Goal: Find specific page/section: Find specific page/section

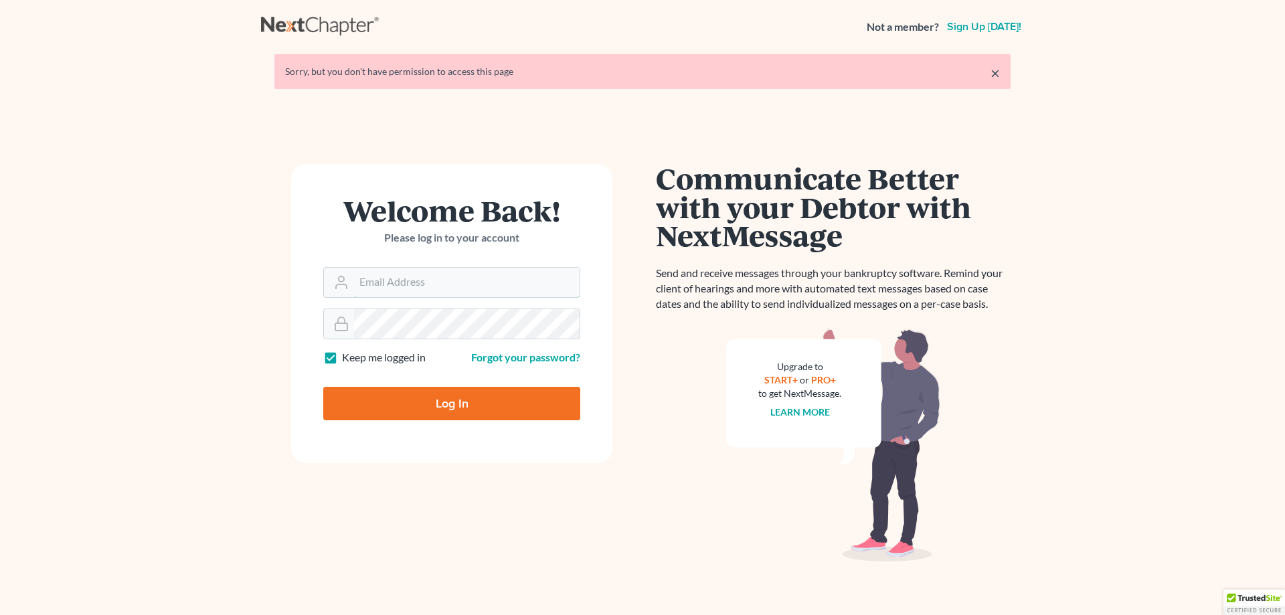
type input "[PERSON_NAME][EMAIL_ADDRESS][DOMAIN_NAME]"
click at [440, 404] on input "Log In" at bounding box center [451, 403] width 257 height 33
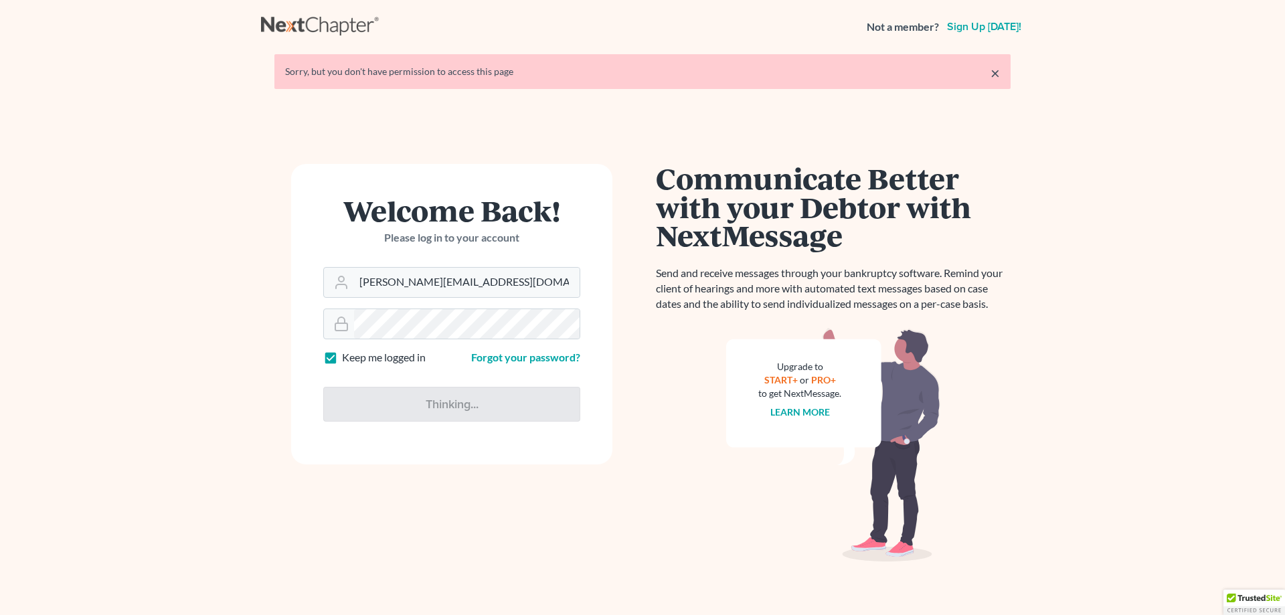
type input "Thinking..."
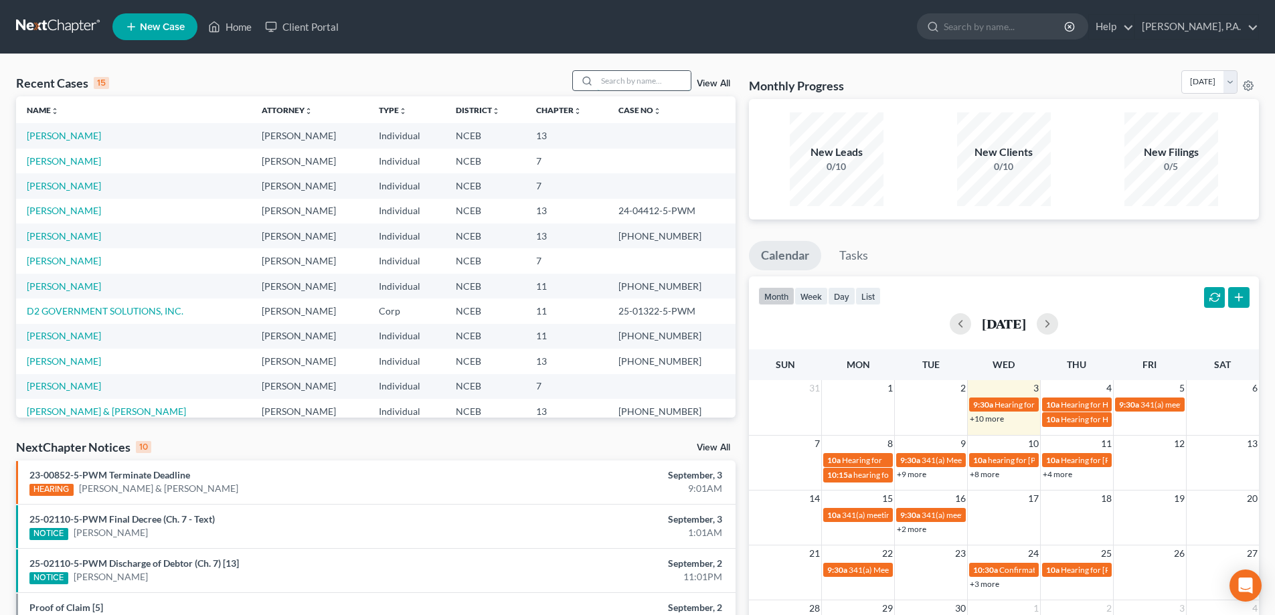
click at [622, 85] on input "search" at bounding box center [644, 80] width 94 height 19
click at [333, 26] on link "Client Portal" at bounding box center [301, 27] width 87 height 24
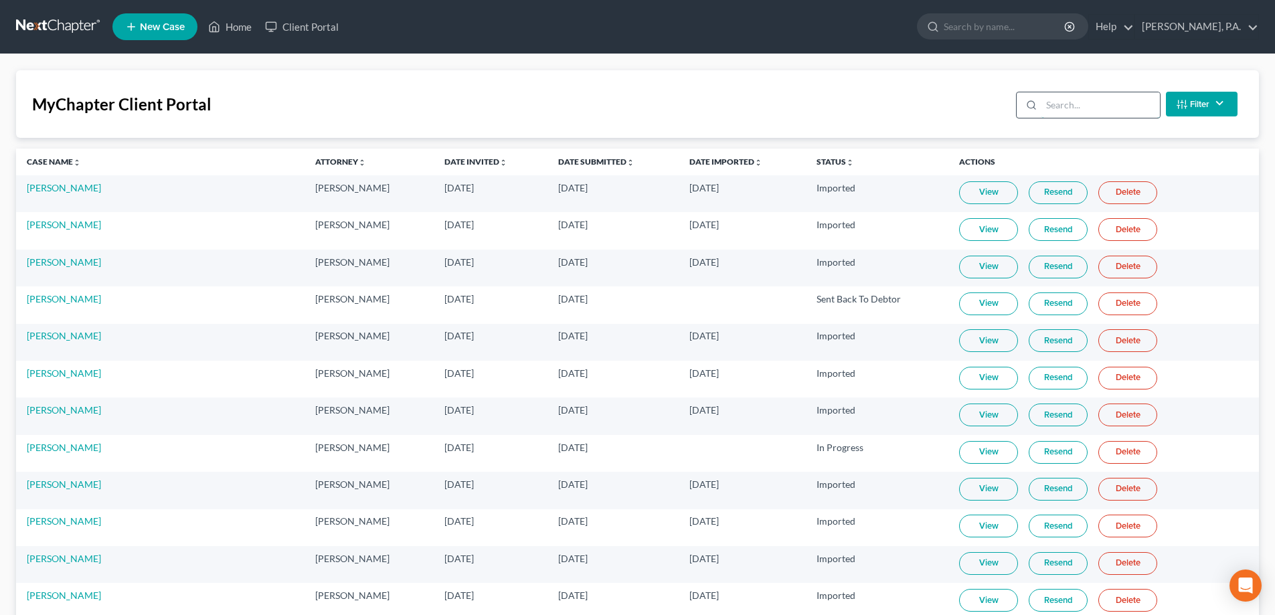
click at [1056, 103] on input "search" at bounding box center [1101, 104] width 118 height 25
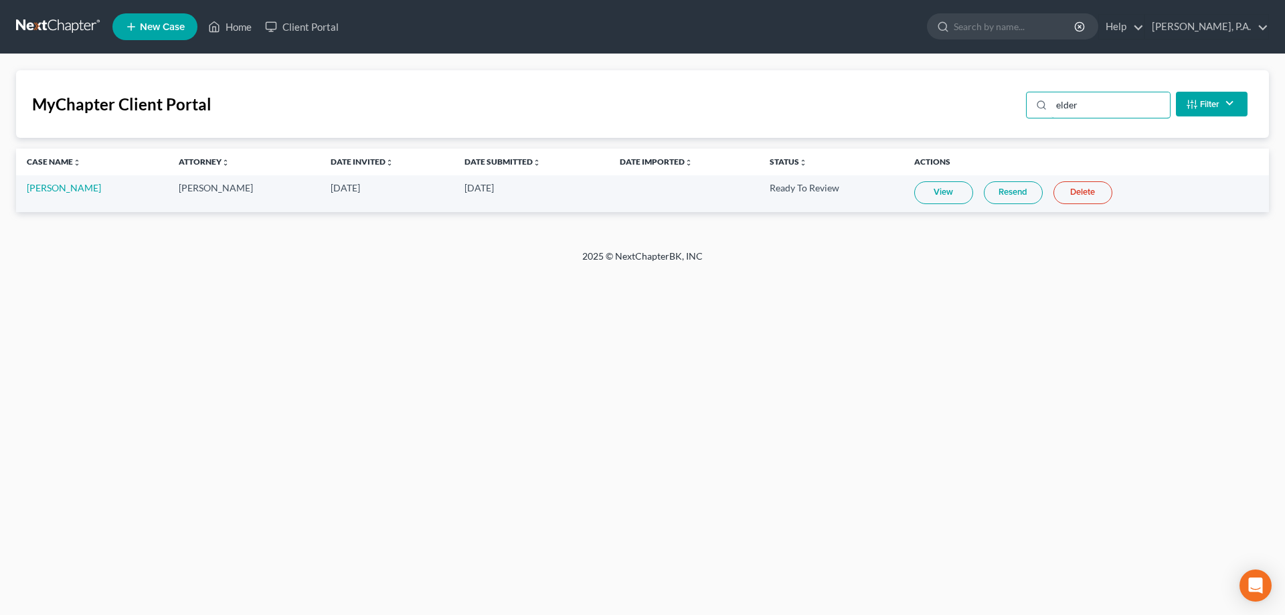
type input "elder"
click at [914, 191] on link "View" at bounding box center [943, 192] width 59 height 23
click at [914, 194] on link "View" at bounding box center [943, 192] width 59 height 23
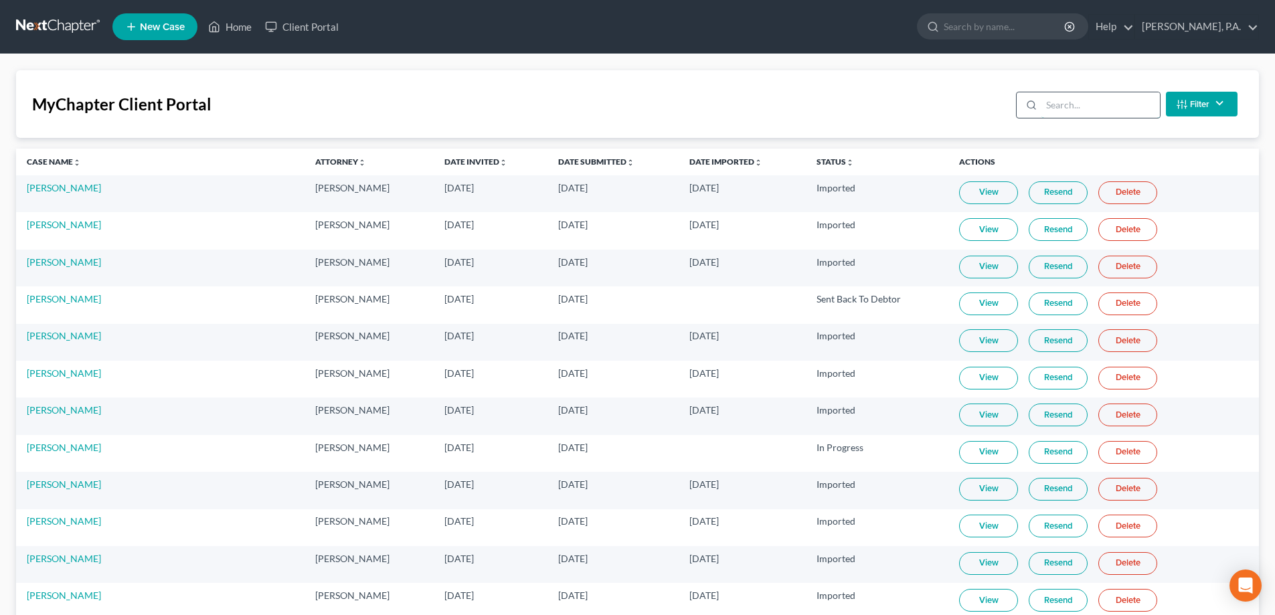
click at [1064, 117] on input "search" at bounding box center [1101, 104] width 118 height 25
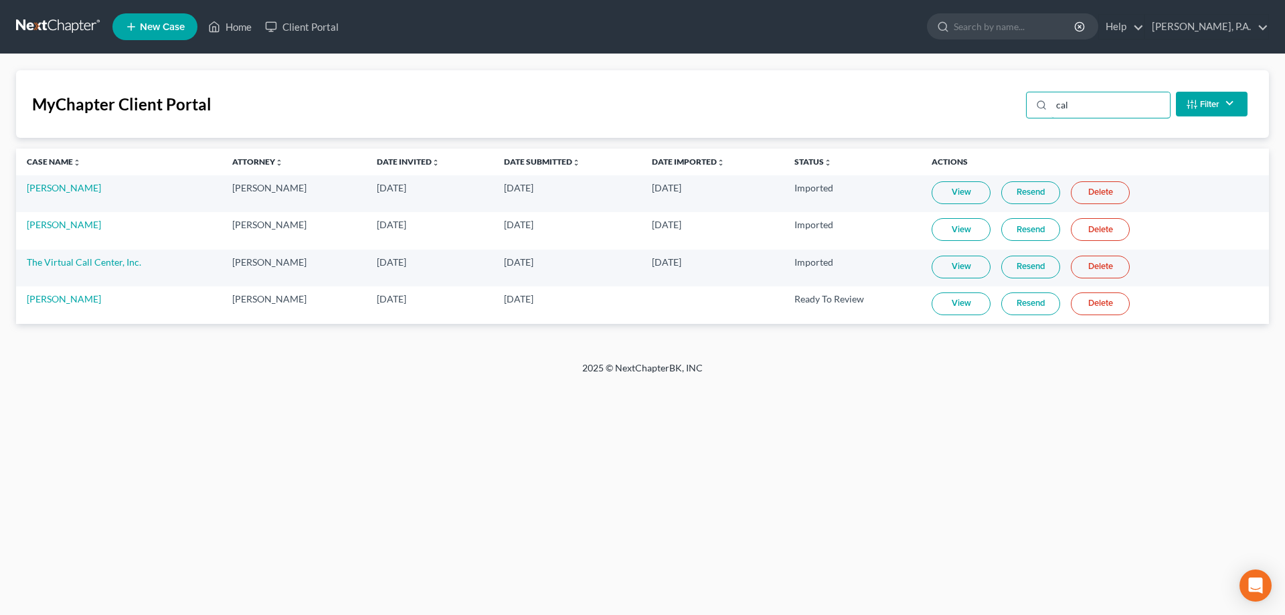
type input "cal"
click at [958, 304] on link "View" at bounding box center [961, 304] width 59 height 23
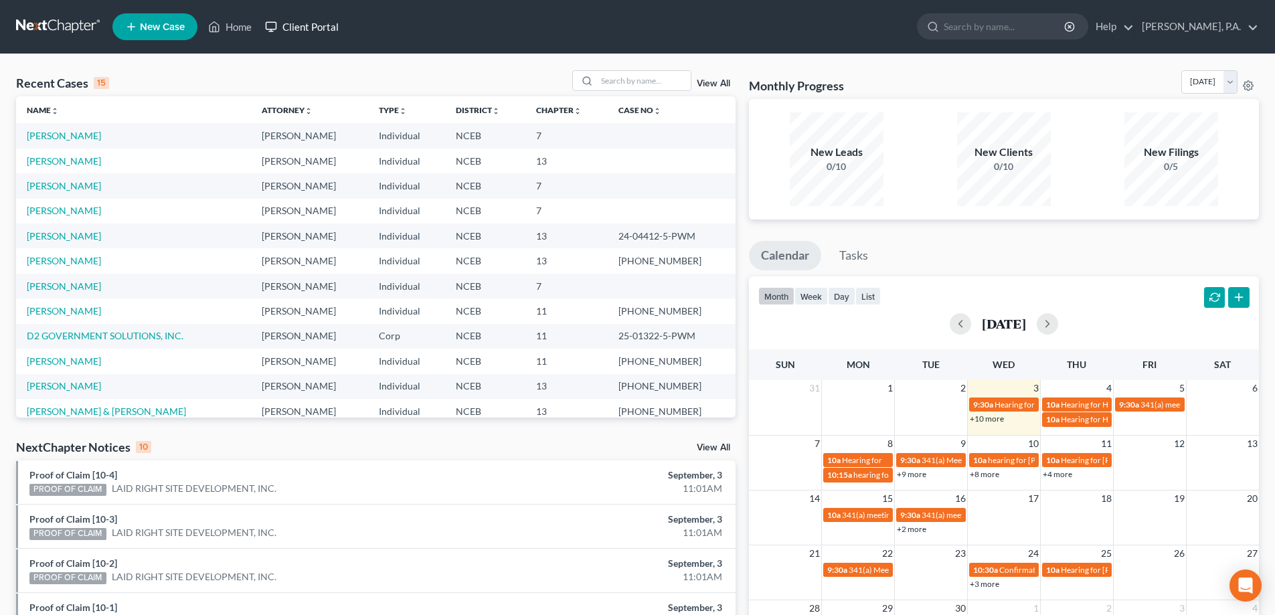
click at [331, 31] on link "Client Portal" at bounding box center [301, 27] width 87 height 24
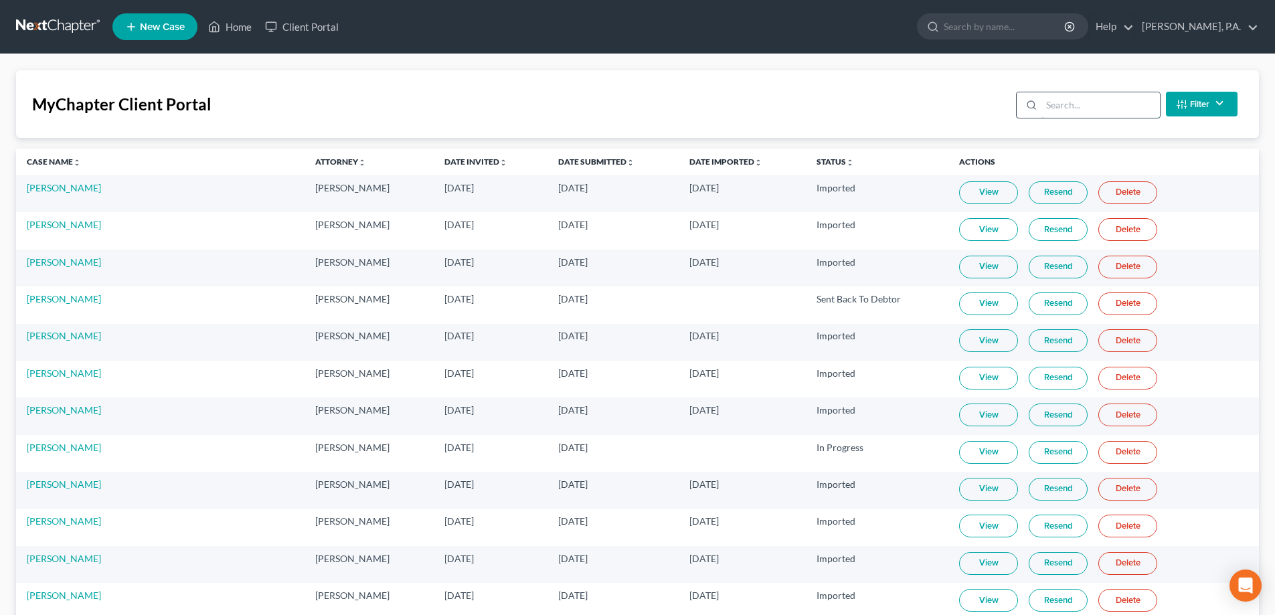
click at [1048, 98] on input "search" at bounding box center [1101, 104] width 118 height 25
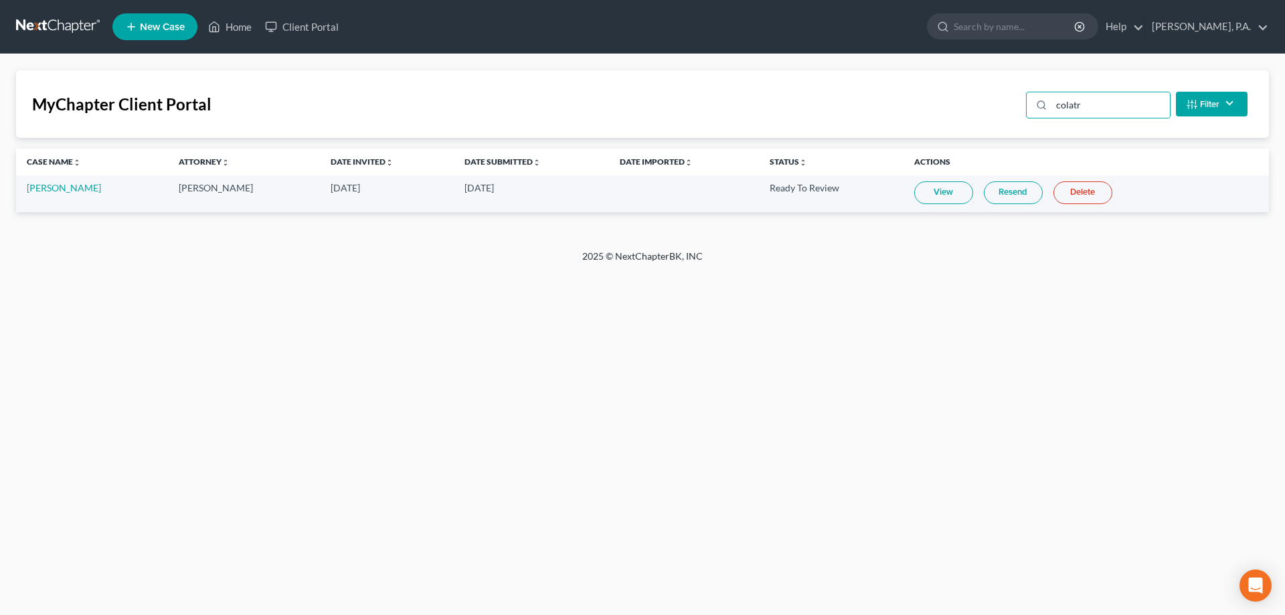
click at [947, 189] on link "View" at bounding box center [943, 192] width 59 height 23
drag, startPoint x: 1093, startPoint y: 104, endPoint x: 1007, endPoint y: 118, distance: 87.4
click at [1019, 116] on div "MyChapter Client Portal colatr Filter Status Filter... Invited In Progress Read…" at bounding box center [642, 104] width 1253 height 68
type input "wright"
click at [910, 197] on link "View" at bounding box center [929, 192] width 59 height 23
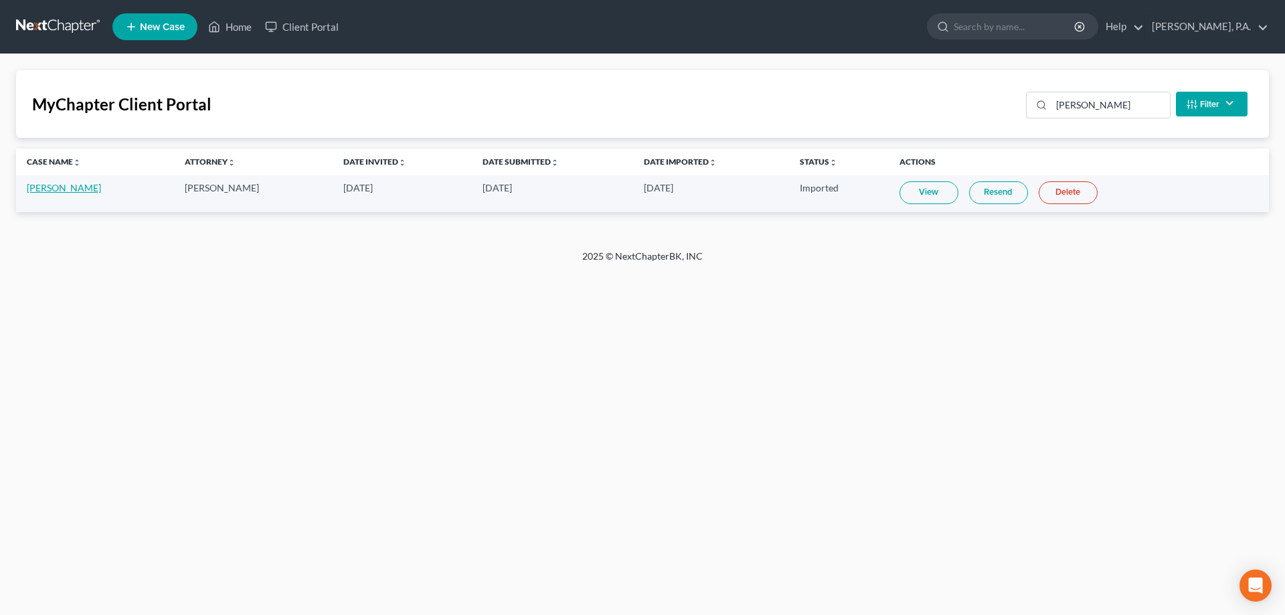
click at [84, 189] on link "[PERSON_NAME]" at bounding box center [64, 187] width 74 height 11
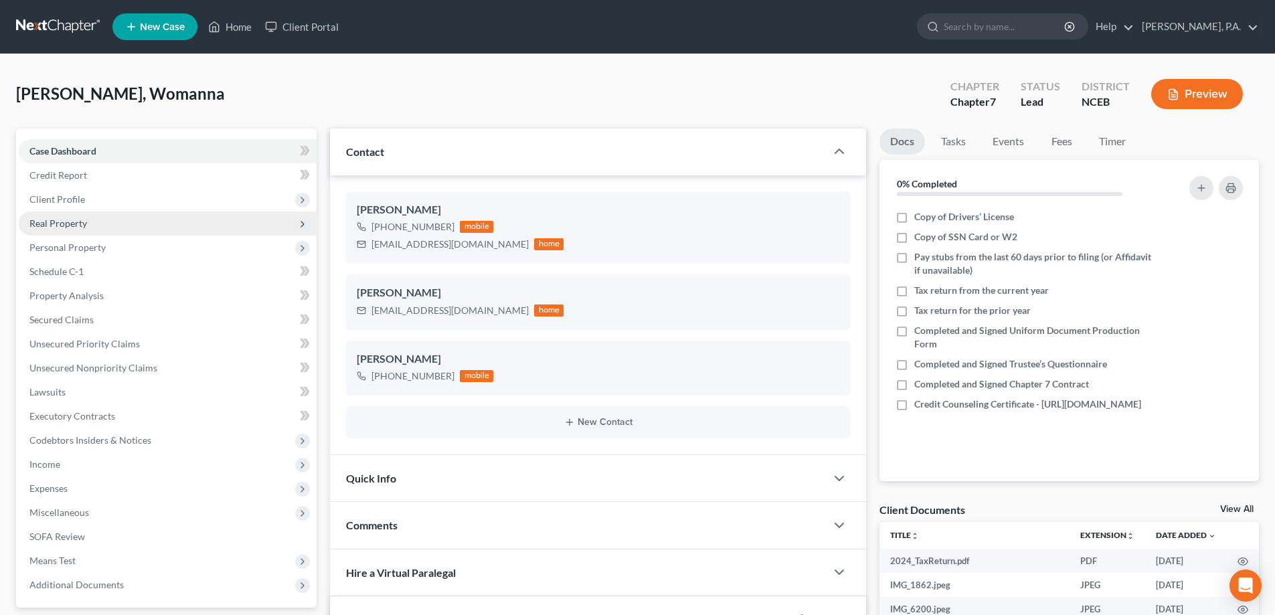
click at [88, 219] on span "Real Property" at bounding box center [168, 224] width 298 height 24
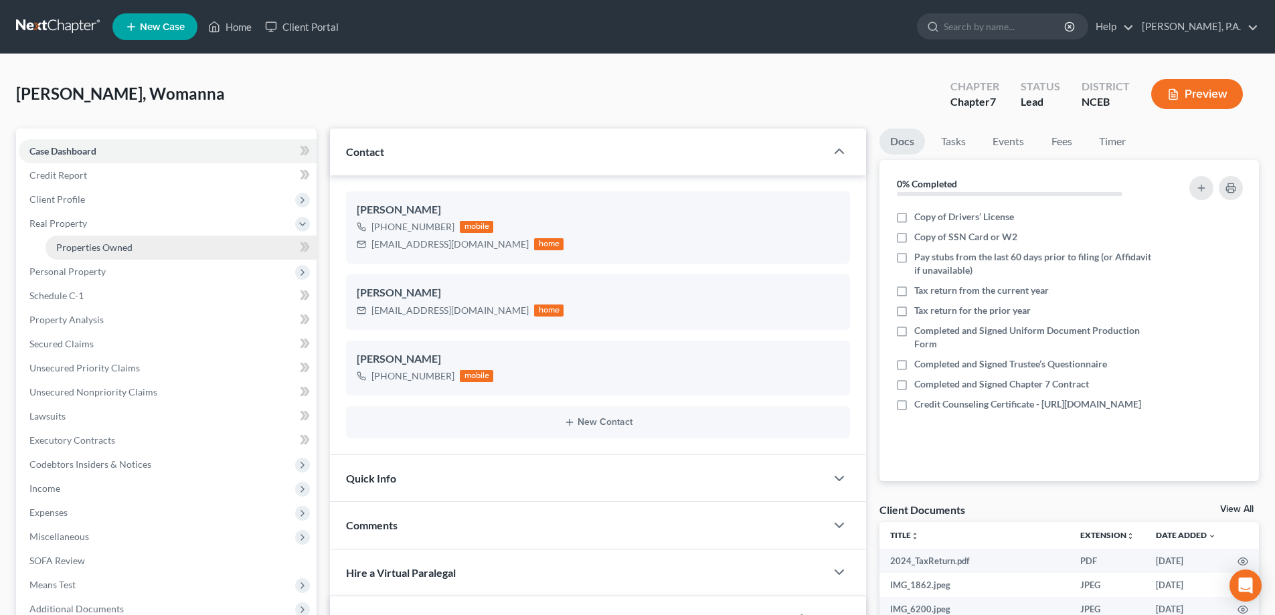
click at [114, 252] on span "Properties Owned" at bounding box center [94, 247] width 76 height 11
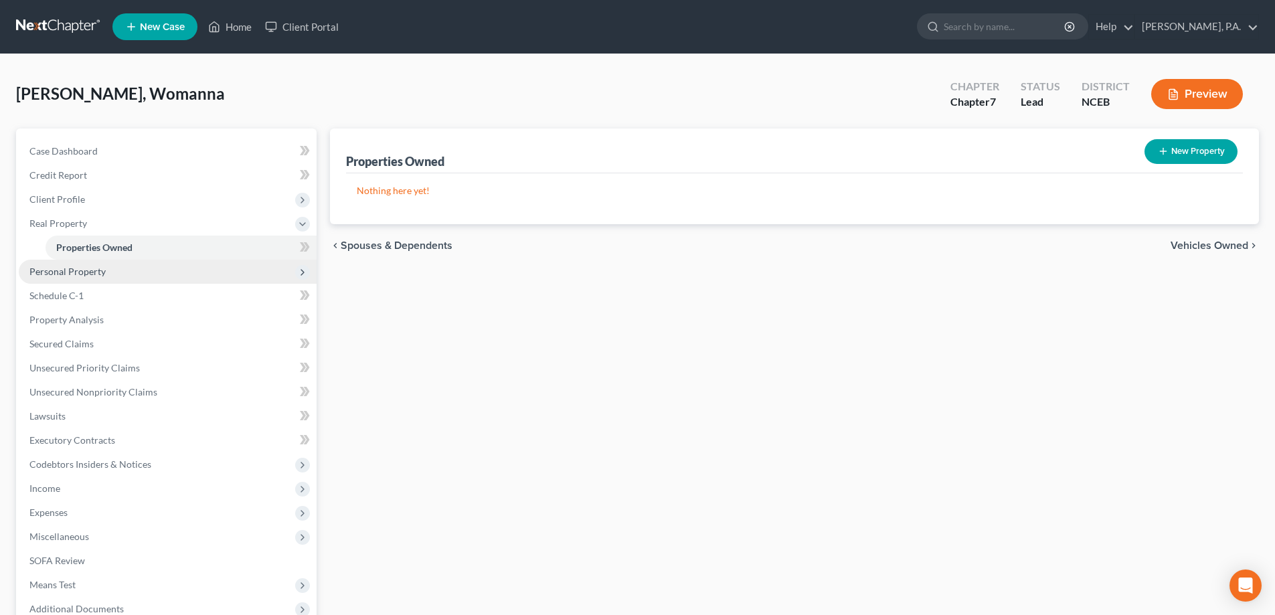
click at [131, 270] on span "Personal Property" at bounding box center [168, 272] width 298 height 24
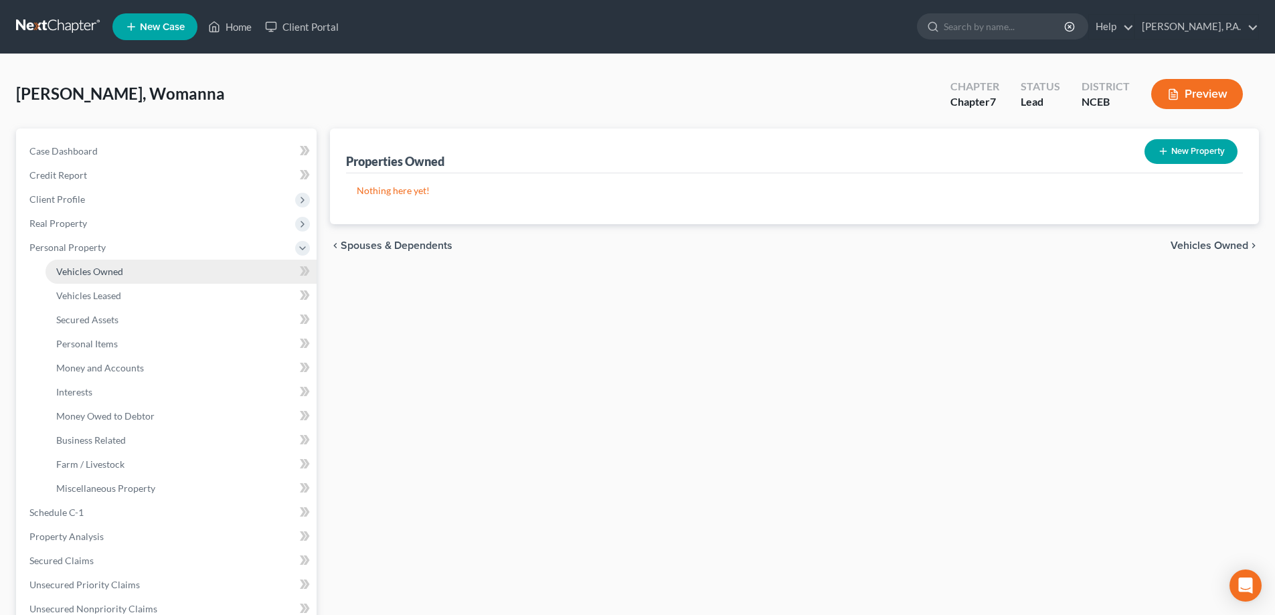
click at [139, 270] on link "Vehicles Owned" at bounding box center [181, 272] width 271 height 24
